Goal: Register for event/course

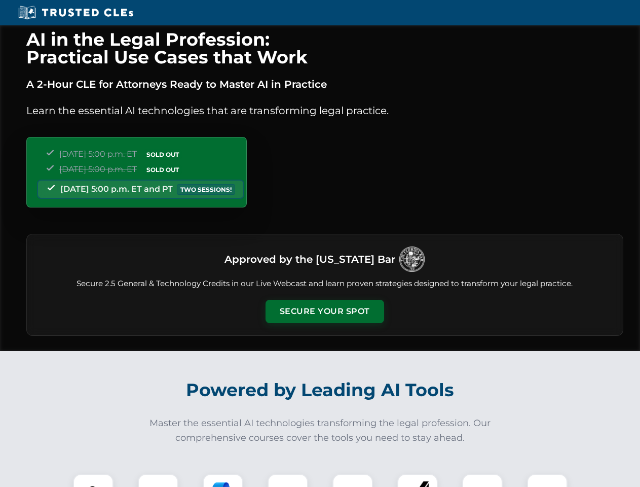
click at [324, 311] on button "Secure Your Spot" at bounding box center [325, 311] width 119 height 23
click at [93, 480] on img at bounding box center [93, 493] width 29 height 29
click at [158, 480] on div at bounding box center [158, 493] width 41 height 41
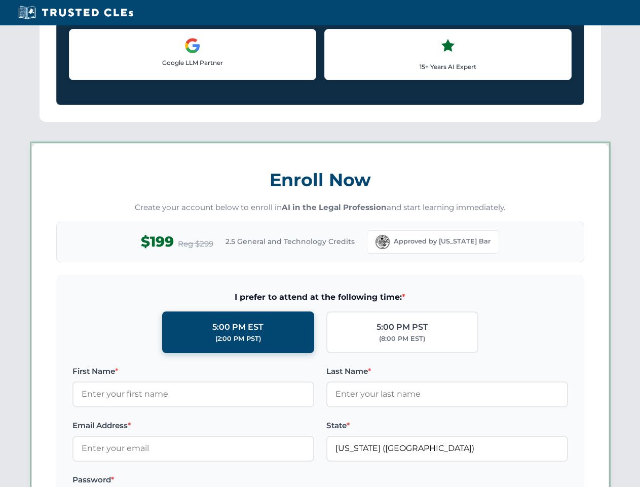
click at [288, 480] on label "Password *" at bounding box center [193, 479] width 242 height 12
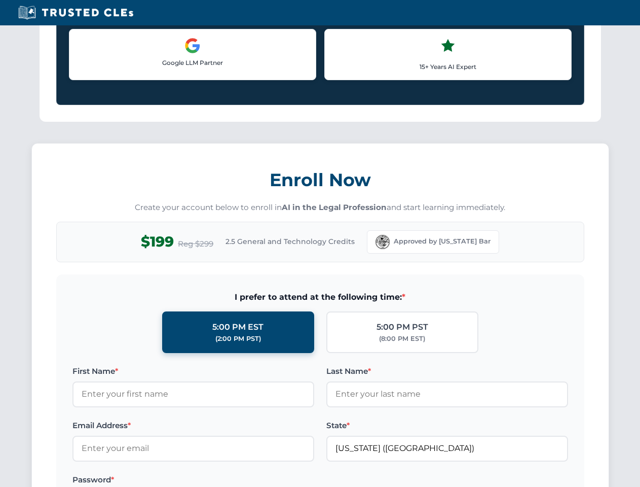
scroll to position [995, 0]
